Goal: Task Accomplishment & Management: Use online tool/utility

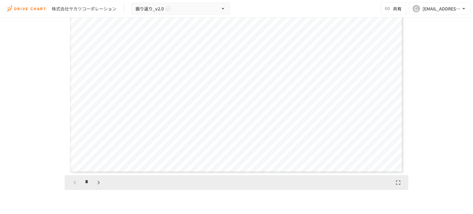
scroll to position [770, 0]
click at [97, 181] on icon "button" at bounding box center [98, 179] width 7 height 7
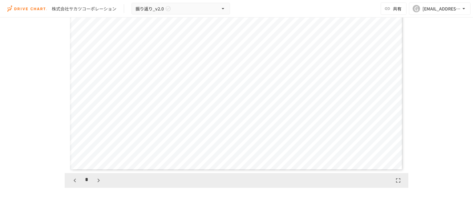
scroll to position [770, 0]
click at [95, 177] on icon "button" at bounding box center [98, 179] width 7 height 7
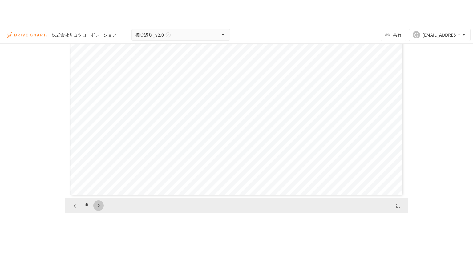
scroll to position [962, 0]
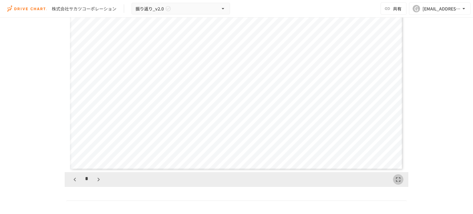
click at [395, 179] on icon "button" at bounding box center [398, 179] width 7 height 7
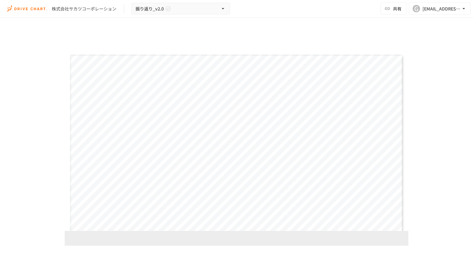
scroll to position [1006, 0]
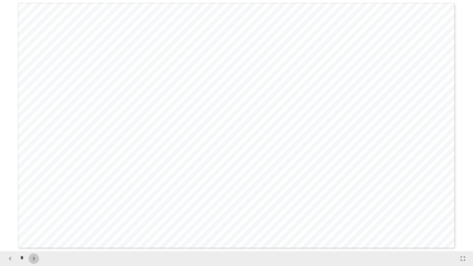
click at [36, 214] on icon "button" at bounding box center [33, 258] width 7 height 7
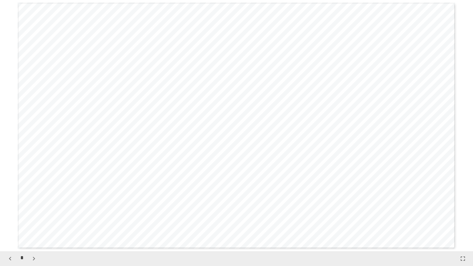
scroll to position [1760, 0]
click at [36, 214] on icon "button" at bounding box center [33, 258] width 7 height 7
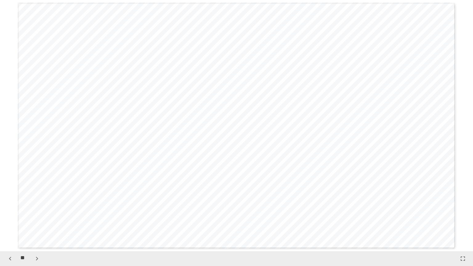
click at [36, 214] on icon "button" at bounding box center [36, 258] width 7 height 7
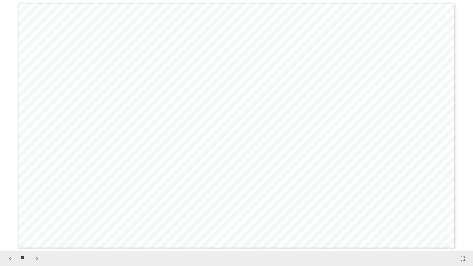
click at [36, 214] on icon "button" at bounding box center [36, 258] width 7 height 7
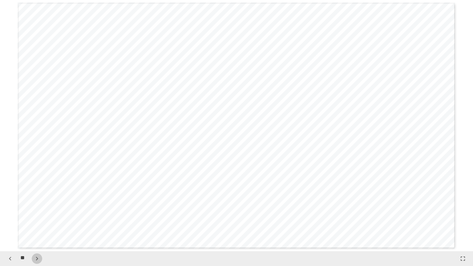
click at [36, 214] on icon "button" at bounding box center [36, 258] width 7 height 7
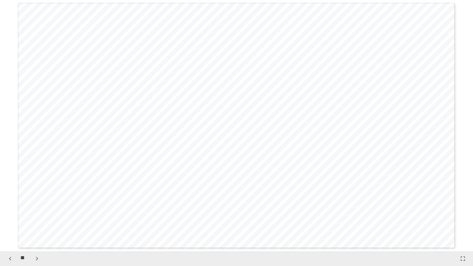
scroll to position [5028, 0]
click at [36, 214] on icon "button" at bounding box center [36, 258] width 7 height 7
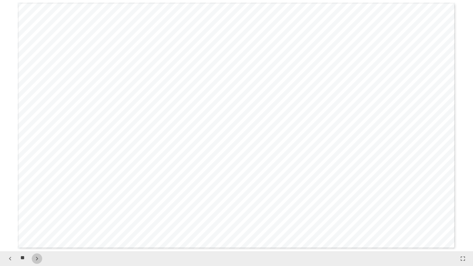
scroll to position [5782, 0]
click at [36, 214] on icon "button" at bounding box center [36, 258] width 7 height 7
click at [9, 214] on icon "button" at bounding box center [9, 258] width 7 height 7
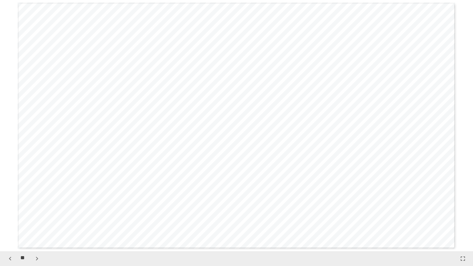
click at [38, 214] on icon "button" at bounding box center [36, 258] width 7 height 7
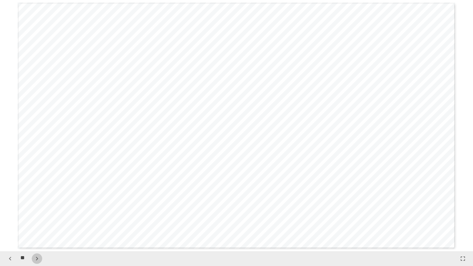
click at [38, 214] on icon "button" at bounding box center [36, 258] width 7 height 7
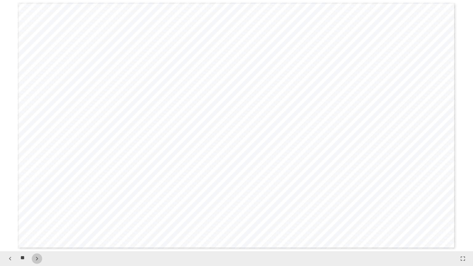
scroll to position [7290, 0]
click at [38, 214] on icon "button" at bounding box center [36, 258] width 7 height 7
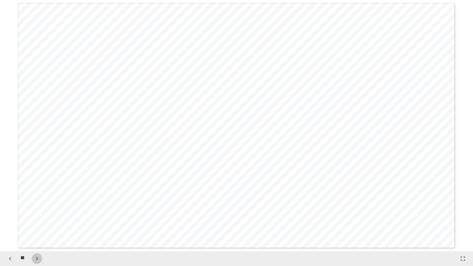
click at [38, 214] on icon "button" at bounding box center [36, 258] width 7 height 7
click at [38, 214] on div "**" at bounding box center [23, 259] width 37 height 10
click at [11, 214] on icon "button" at bounding box center [9, 258] width 7 height 7
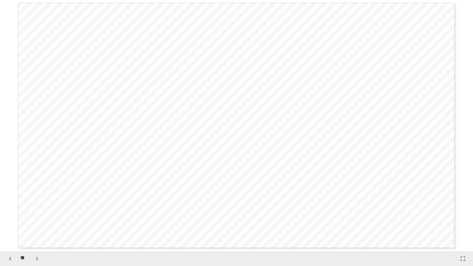
click at [11, 214] on icon "button" at bounding box center [9, 258] width 7 height 7
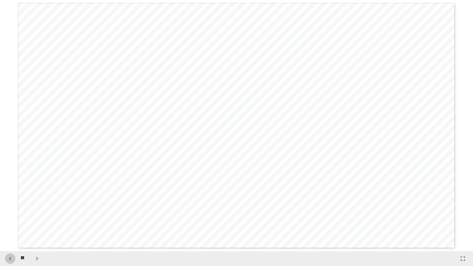
click at [11, 214] on icon "button" at bounding box center [9, 258] width 7 height 7
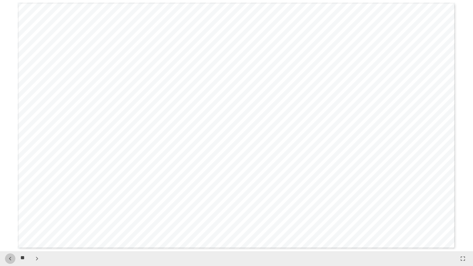
click at [11, 214] on icon "button" at bounding box center [9, 258] width 7 height 7
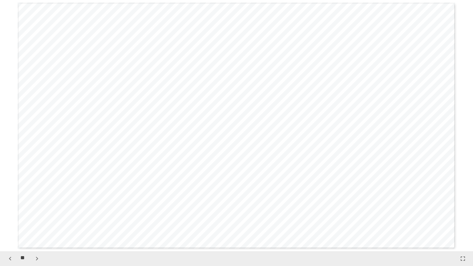
click at [11, 214] on icon "button" at bounding box center [9, 258] width 7 height 7
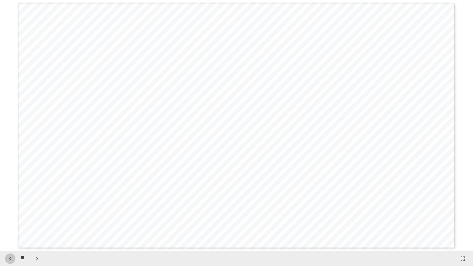
scroll to position [4525, 0]
click at [11, 214] on icon "button" at bounding box center [9, 258] width 7 height 7
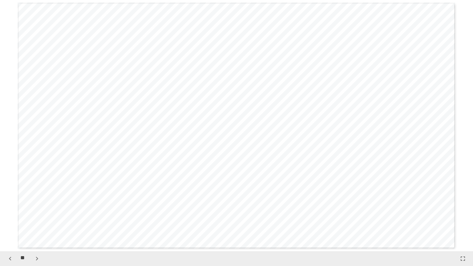
scroll to position [3771, 0]
click at [11, 214] on icon "button" at bounding box center [9, 258] width 7 height 7
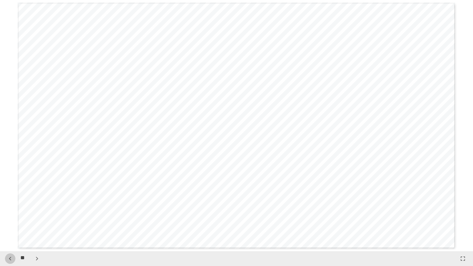
click at [11, 214] on icon "button" at bounding box center [9, 258] width 7 height 7
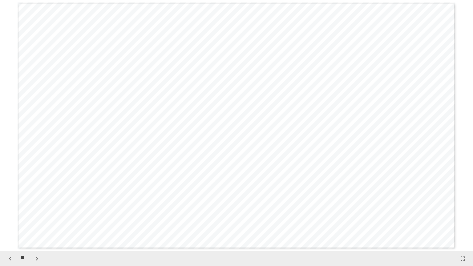
scroll to position [2514, 0]
click at [11, 214] on icon "button" at bounding box center [9, 258] width 7 height 7
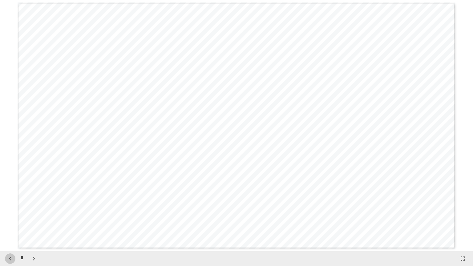
click at [11, 214] on icon "button" at bounding box center [9, 258] width 7 height 7
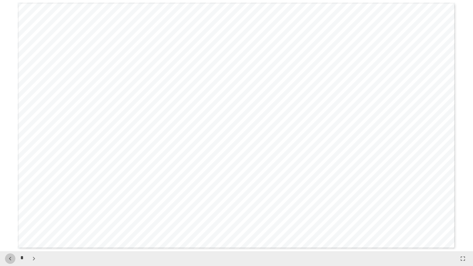
scroll to position [1257, 0]
click at [7, 214] on icon "button" at bounding box center [9, 258] width 7 height 7
click at [9, 214] on icon "button" at bounding box center [9, 258] width 7 height 7
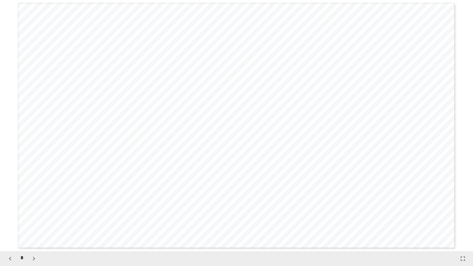
scroll to position [503, 0]
click at [31, 214] on icon "button" at bounding box center [33, 258] width 7 height 7
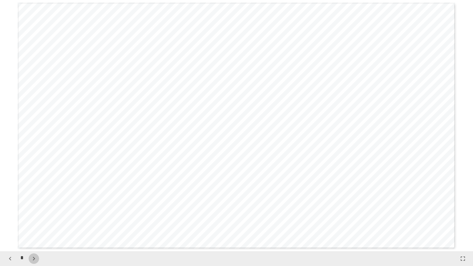
click at [31, 214] on icon "button" at bounding box center [33, 258] width 7 height 7
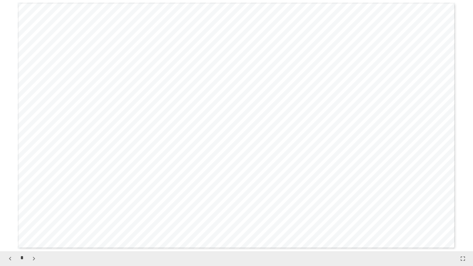
click at [31, 214] on icon "button" at bounding box center [33, 258] width 7 height 7
click at [31, 214] on div "**" at bounding box center [23, 259] width 37 height 10
click at [41, 214] on icon "button" at bounding box center [36, 258] width 7 height 7
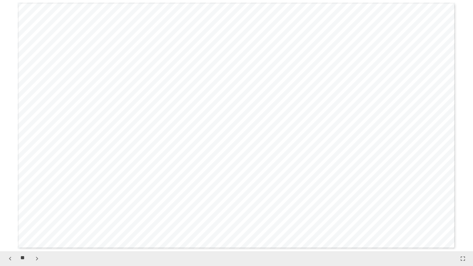
click at [38, 214] on icon "button" at bounding box center [36, 258] width 7 height 7
click at [37, 214] on icon "button" at bounding box center [37, 259] width 2 height 4
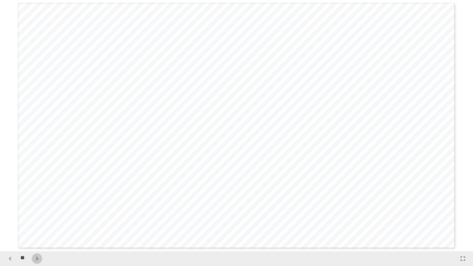
scroll to position [3268, 0]
click at [37, 214] on icon "button" at bounding box center [37, 259] width 2 height 4
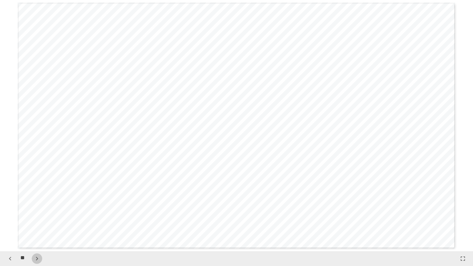
click at [37, 214] on icon "button" at bounding box center [37, 259] width 2 height 4
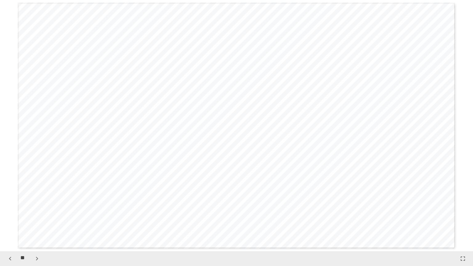
click at [37, 214] on icon "button" at bounding box center [37, 259] width 2 height 4
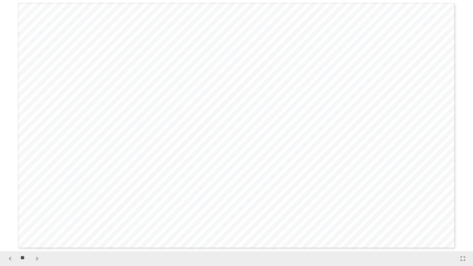
scroll to position [5279, 0]
click at [37, 214] on icon "button" at bounding box center [37, 259] width 2 height 4
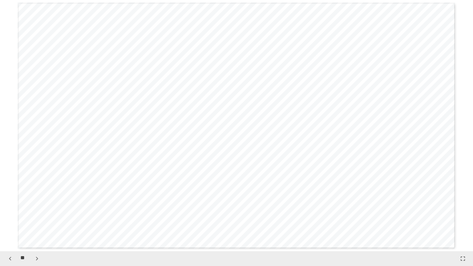
click at [37, 214] on icon "button" at bounding box center [37, 259] width 2 height 4
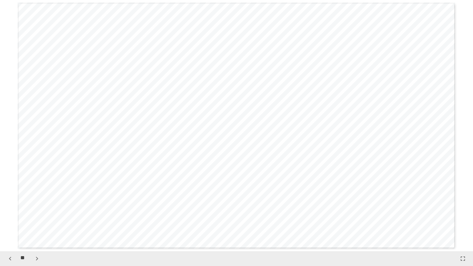
click at [37, 214] on icon "button" at bounding box center [37, 259] width 2 height 4
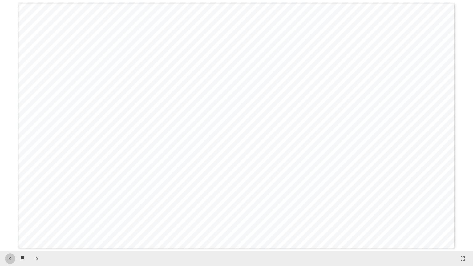
click at [13, 214] on icon "button" at bounding box center [9, 258] width 7 height 7
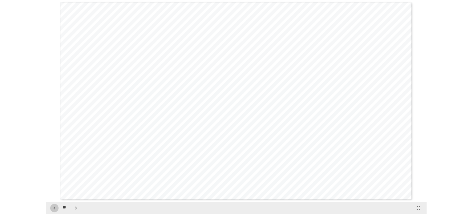
scroll to position [7039, 0]
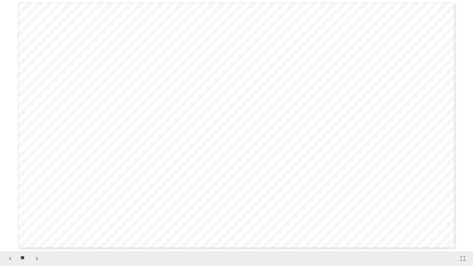
click at [466, 214] on icon "button" at bounding box center [462, 258] width 7 height 7
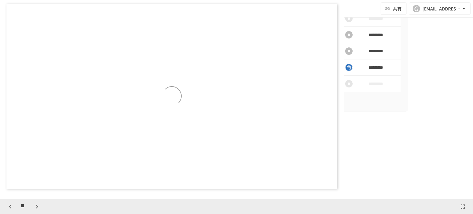
scroll to position [5583, 0]
